Goal: Task Accomplishment & Management: Manage account settings

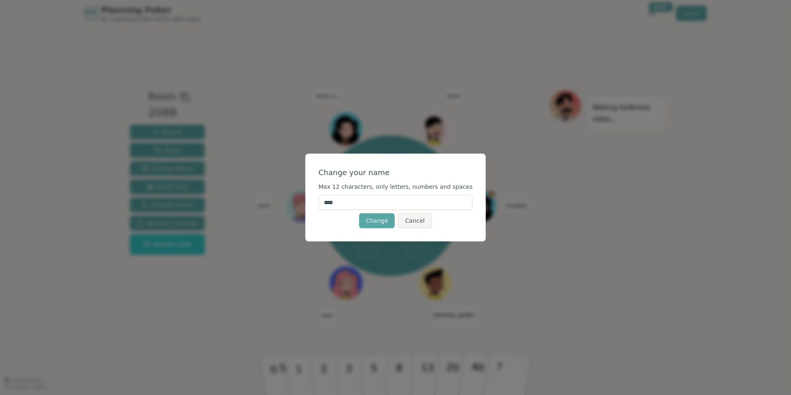
drag, startPoint x: 357, startPoint y: 203, endPoint x: 280, endPoint y: 202, distance: 76.9
click at [280, 202] on div "Change your name Max 12 characters, only letters, numbers and spaces **** Chang…" at bounding box center [395, 197] width 791 height 395
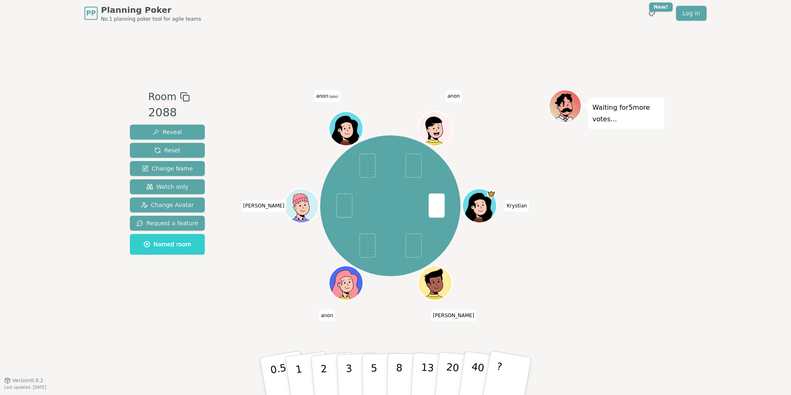
click at [323, 98] on span "anon (you)" at bounding box center [327, 96] width 26 height 12
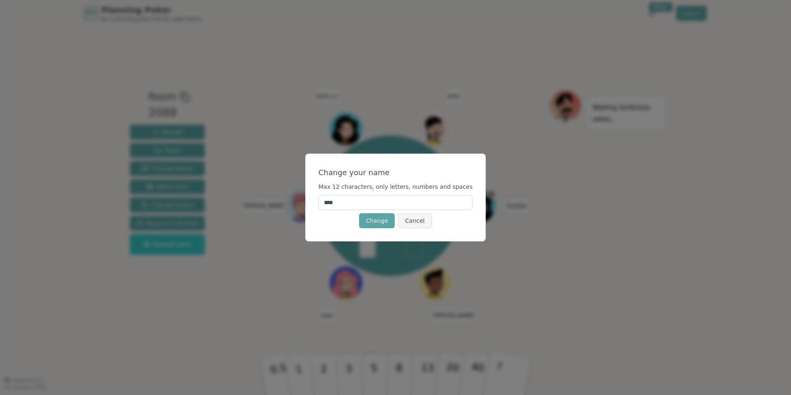
drag, startPoint x: 356, startPoint y: 208, endPoint x: 299, endPoint y: 201, distance: 57.5
click at [299, 201] on div "Change your name Max 12 characters, only letters, numbers and spaces **** Chang…" at bounding box center [395, 197] width 791 height 395
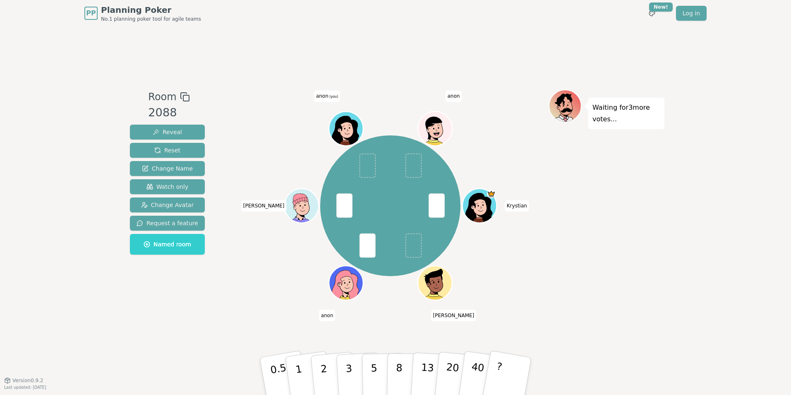
click at [332, 97] on span "(you)" at bounding box center [333, 97] width 10 height 4
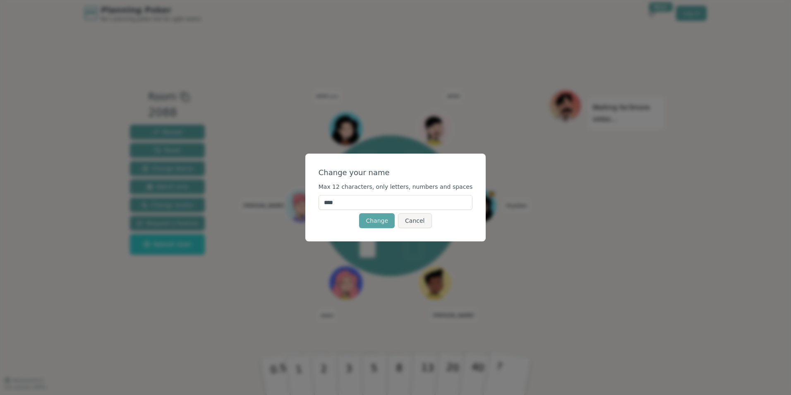
click at [340, 205] on input "****" at bounding box center [395, 202] width 154 height 15
click at [342, 204] on input "****" at bounding box center [395, 202] width 154 height 15
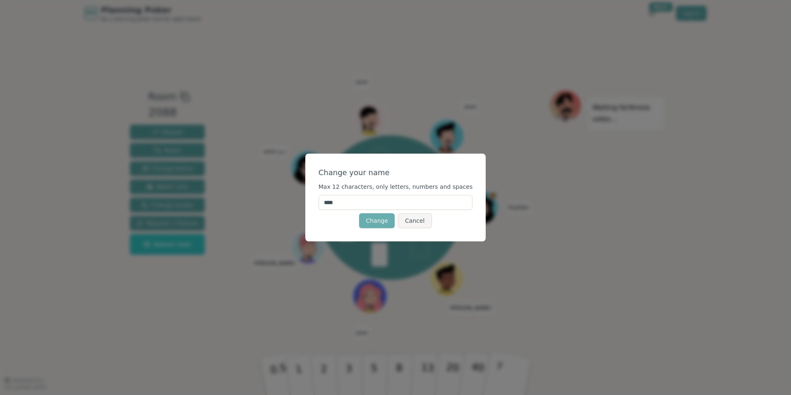
click at [381, 222] on button "Change" at bounding box center [377, 220] width 36 height 15
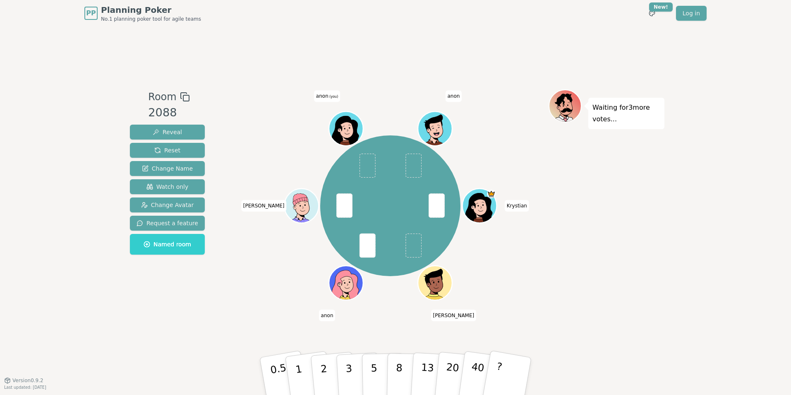
click at [302, 167] on div "[PERSON_NAME] (you) anon" at bounding box center [390, 205] width 316 height 203
click at [341, 142] on div at bounding box center [346, 139] width 33 height 30
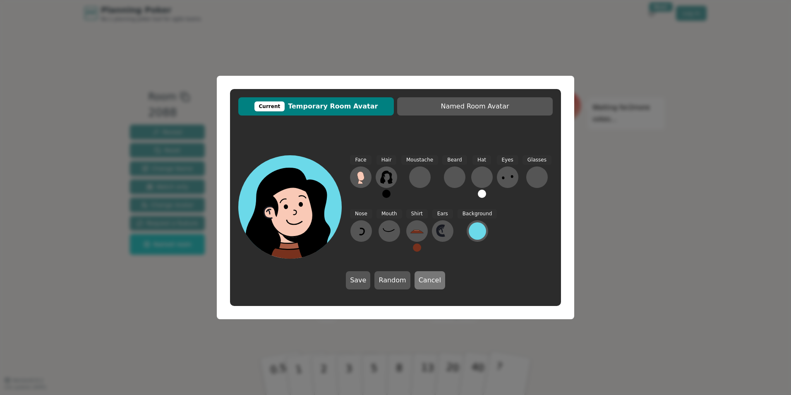
click at [430, 281] on button "Cancel" at bounding box center [429, 280] width 31 height 18
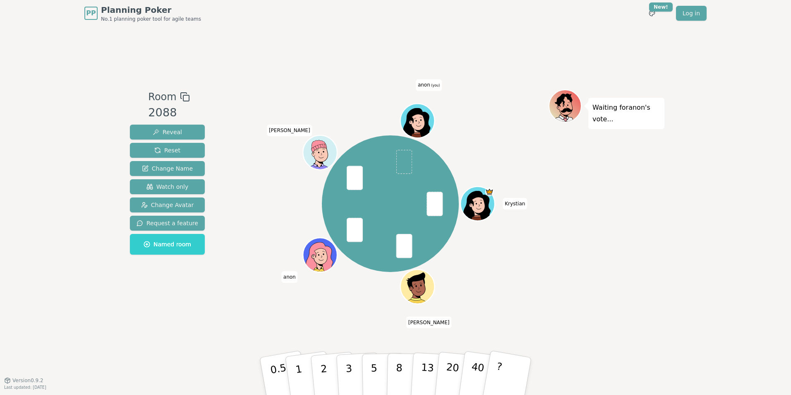
drag, startPoint x: 420, startPoint y: 116, endPoint x: 416, endPoint y: 119, distance: 5.4
click at [416, 119] on icon at bounding box center [418, 121] width 33 height 4
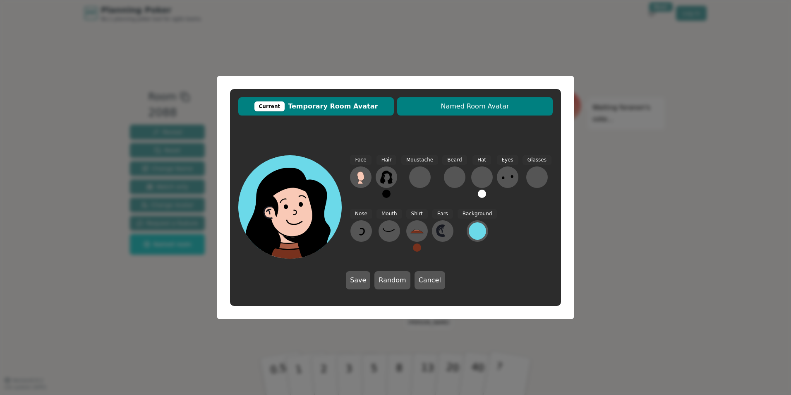
click at [436, 108] on span "Named Room Avatar" at bounding box center [474, 106] width 147 height 10
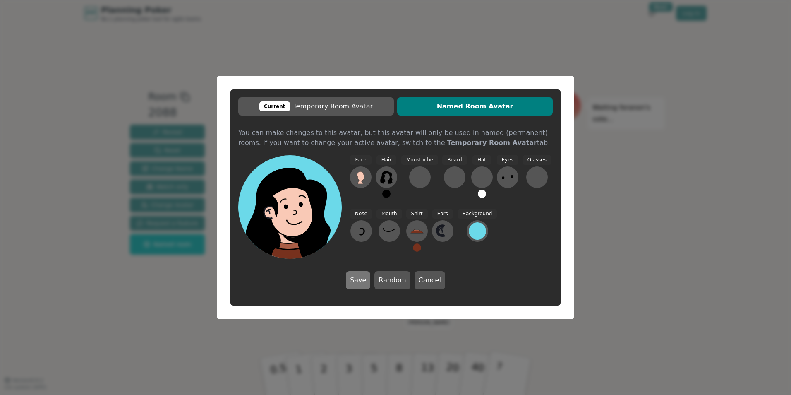
click at [359, 281] on button "Save" at bounding box center [358, 280] width 24 height 18
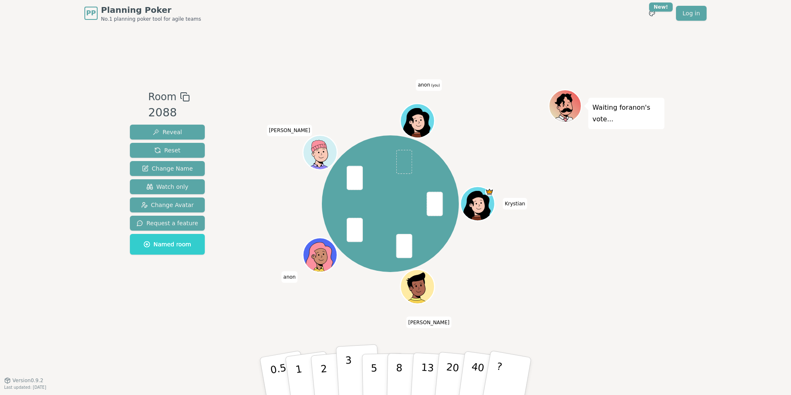
click at [346, 378] on button "3" at bounding box center [358, 376] width 45 height 65
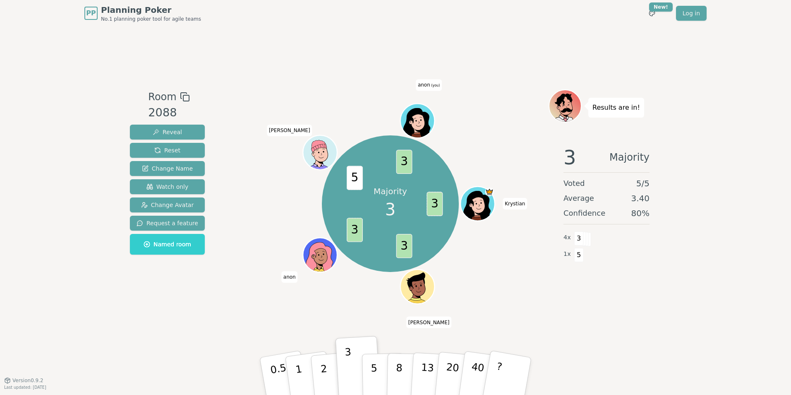
click at [423, 125] on icon at bounding box center [419, 126] width 17 height 6
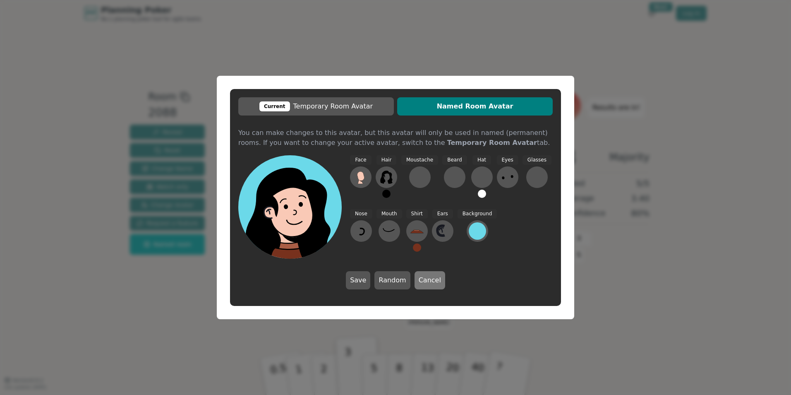
click at [423, 280] on button "Cancel" at bounding box center [429, 280] width 31 height 18
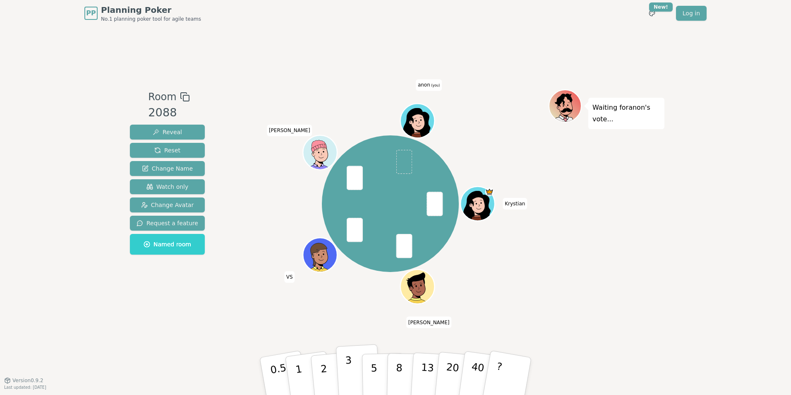
click at [354, 377] on button "3" at bounding box center [358, 376] width 45 height 65
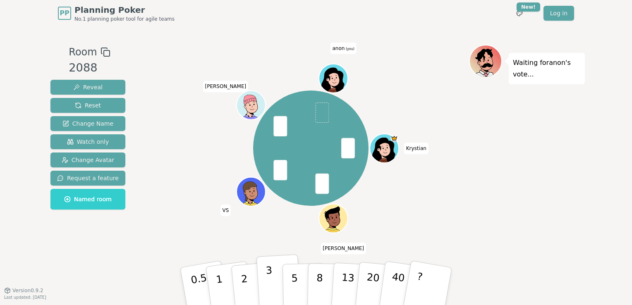
click at [274, 283] on button "3" at bounding box center [278, 286] width 45 height 65
